Goal: Check status: Check status

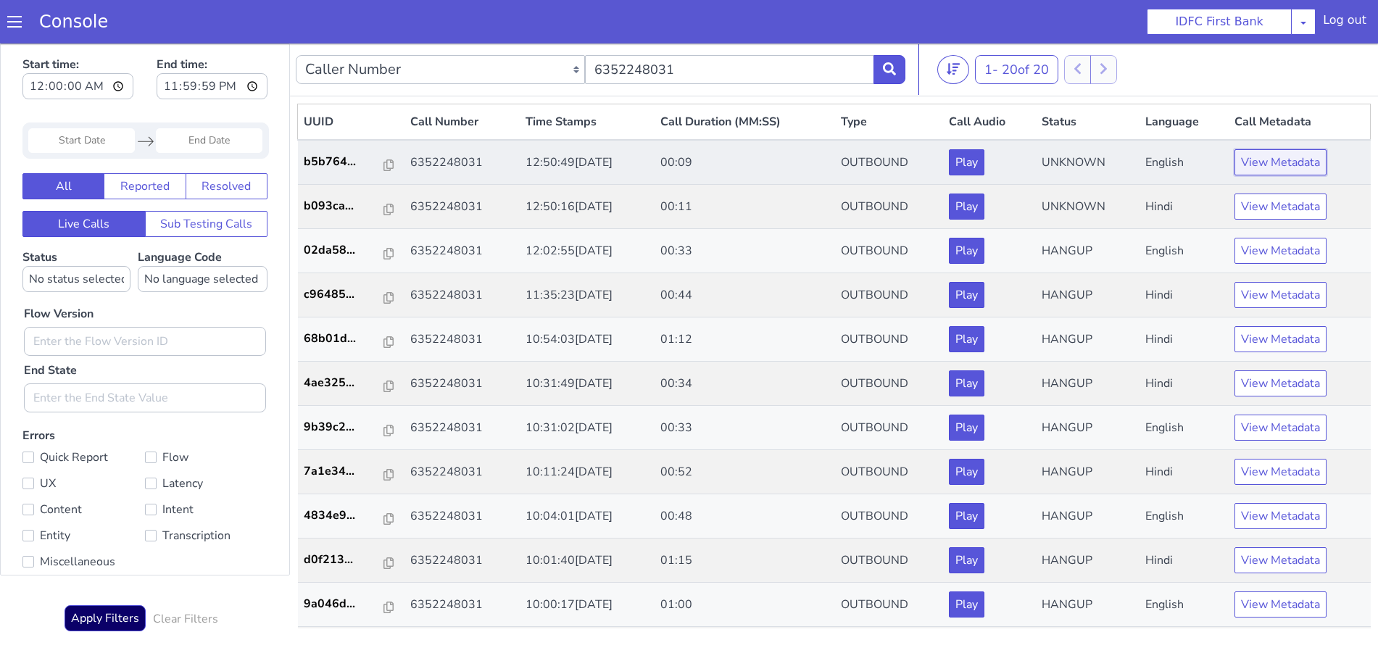
click at [1273, 167] on button "View Metadata" at bounding box center [1281, 162] width 92 height 26
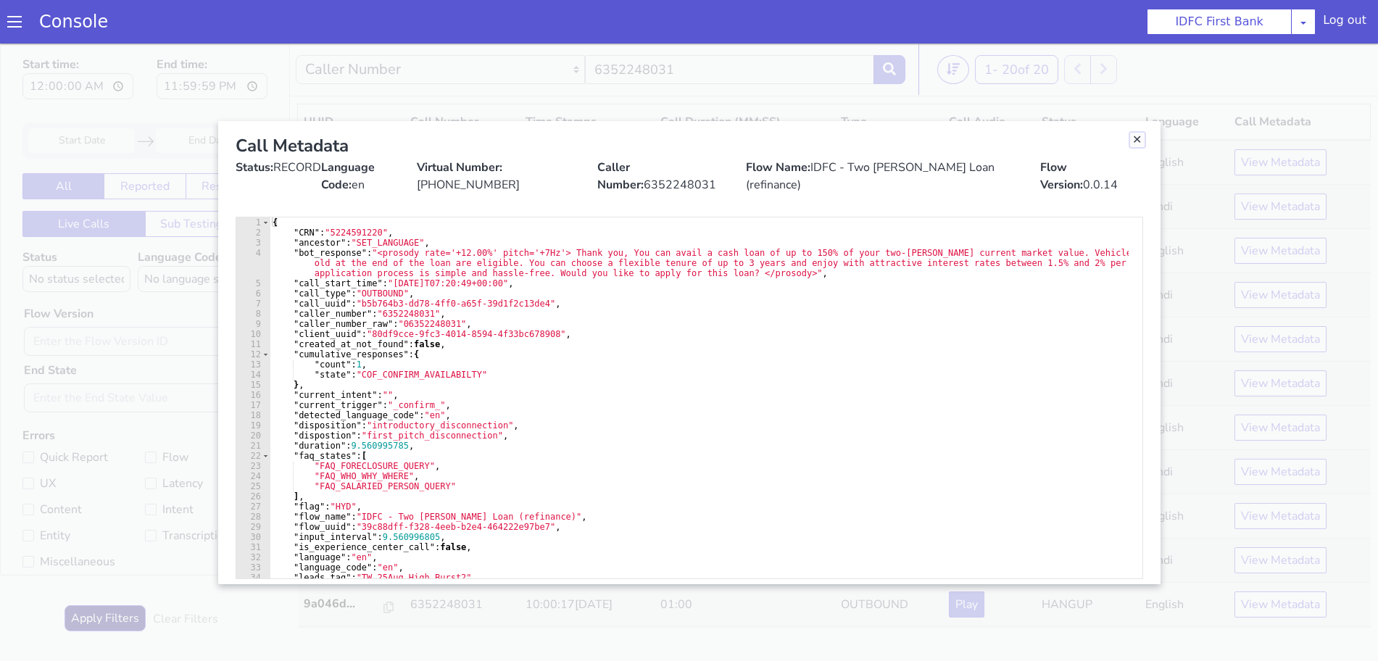
click at [1136, 139] on link "Close" at bounding box center [1137, 140] width 15 height 15
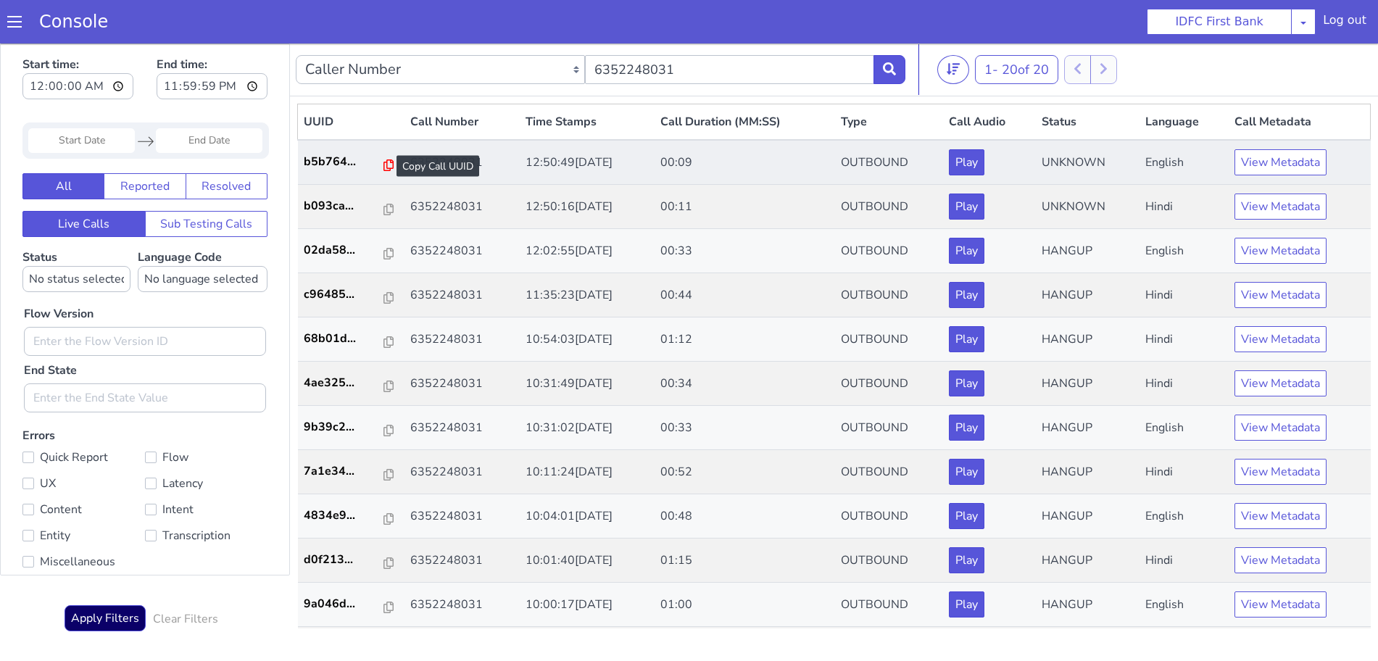
click at [384, 163] on icon at bounding box center [389, 166] width 10 height 12
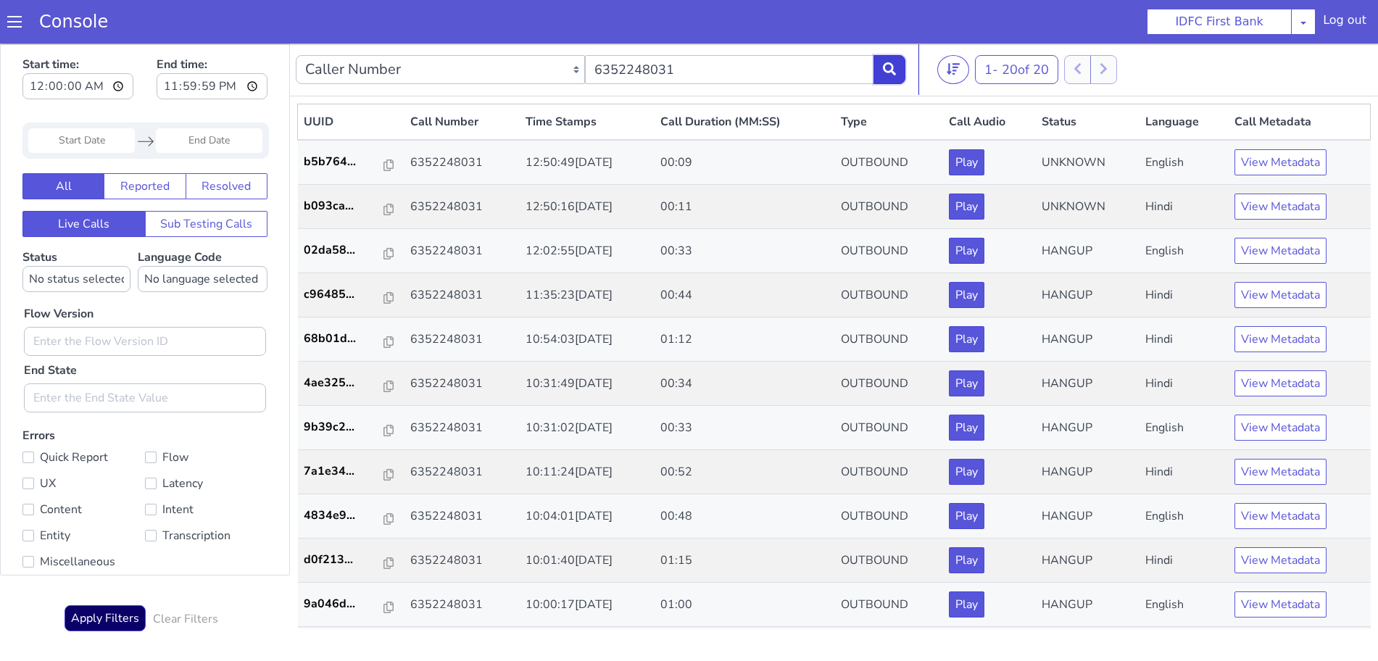
click at [886, 63] on icon at bounding box center [889, 68] width 13 height 13
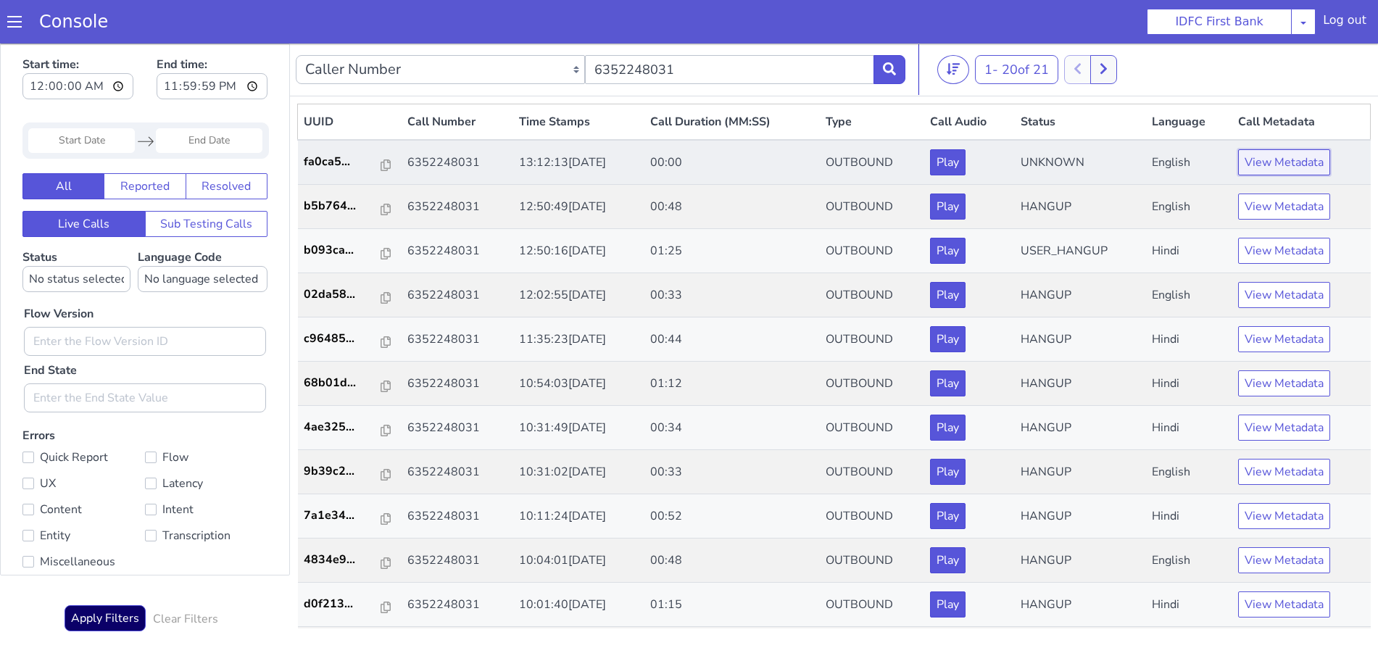
click at [1266, 156] on button "View Metadata" at bounding box center [1284, 162] width 92 height 26
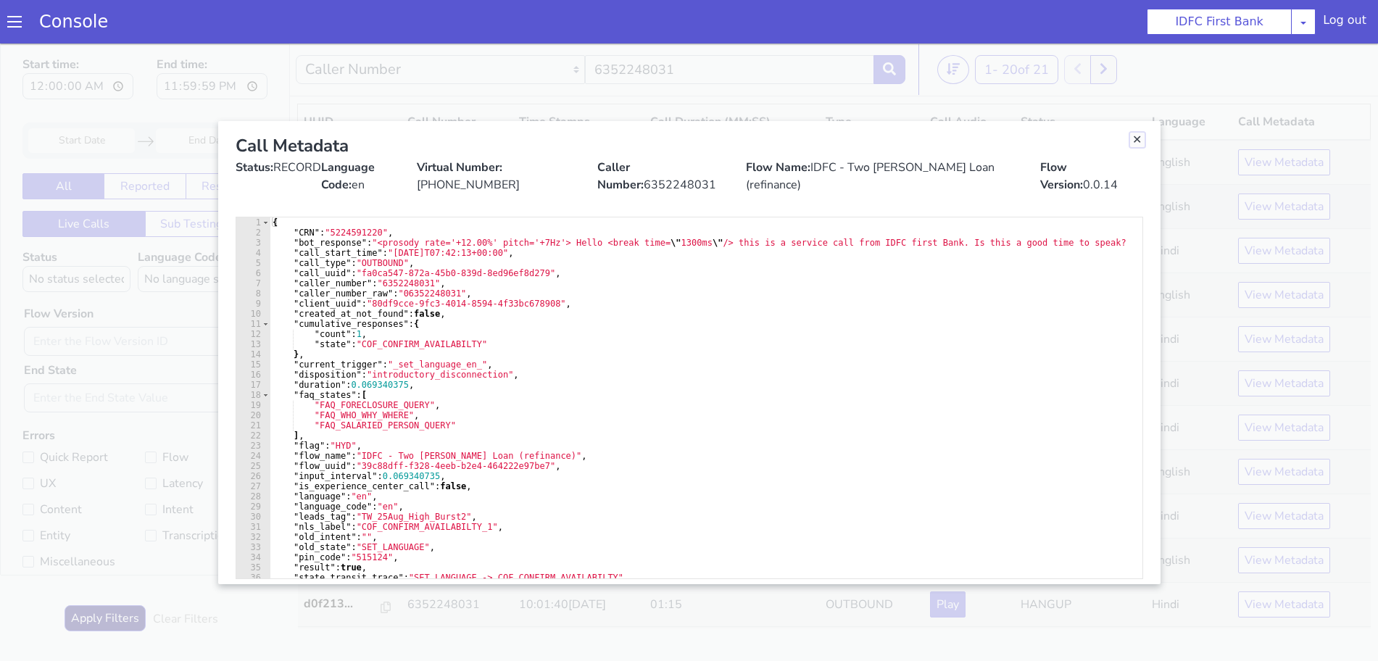
drag, startPoint x: 1137, startPoint y: 139, endPoint x: 1088, endPoint y: 189, distance: 69.7
click at [1137, 139] on link "Close" at bounding box center [1137, 140] width 15 height 15
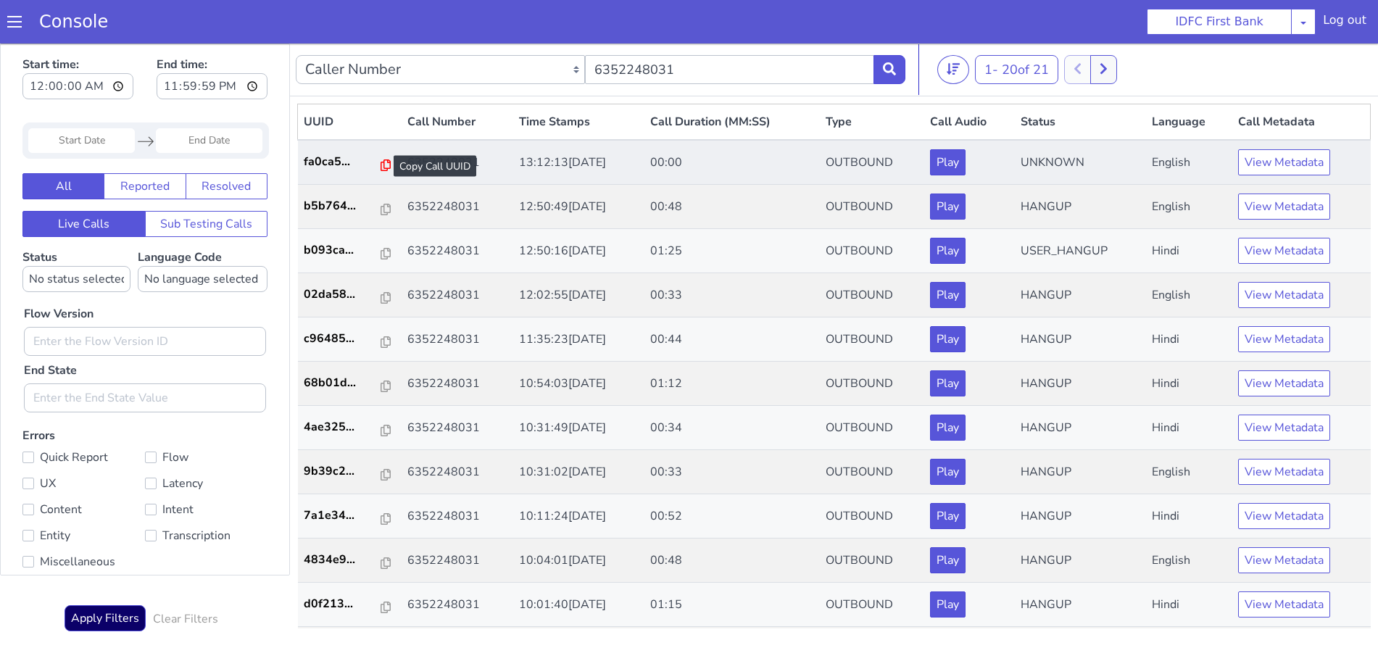
click at [381, 164] on icon at bounding box center [386, 166] width 10 height 12
